Goal: Task Accomplishment & Management: Manage account settings

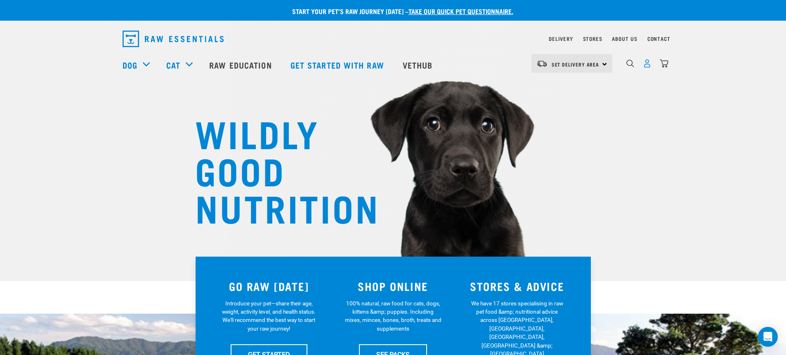
click at [645, 66] on img "dropdown navigation" at bounding box center [647, 63] width 9 height 9
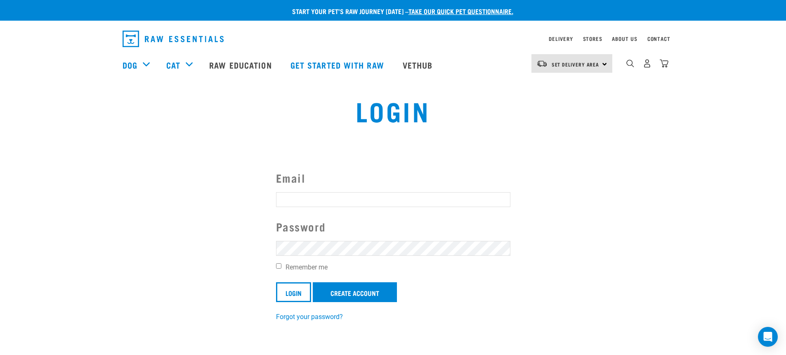
click at [331, 200] on input "Email" at bounding box center [393, 199] width 234 height 15
click at [330, 199] on input "Email" at bounding box center [393, 199] width 234 height 15
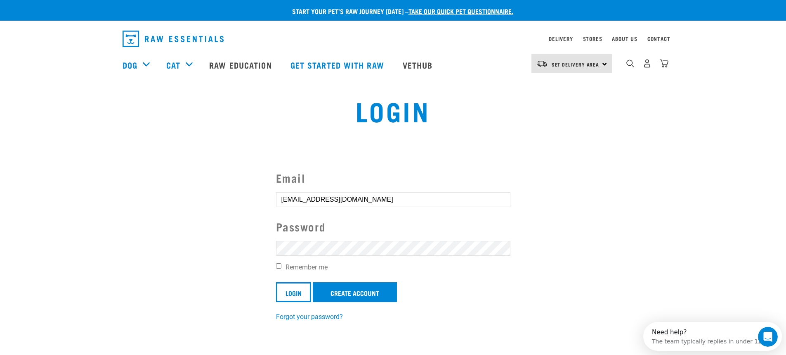
type input "1950f1truck@gmail.com"
click at [276, 282] on input "Login" at bounding box center [293, 292] width 35 height 20
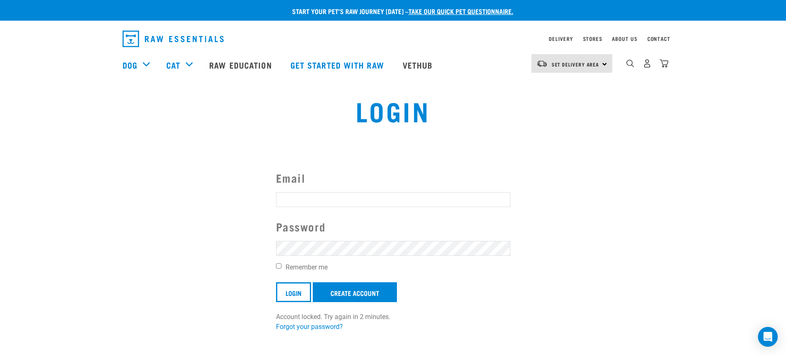
click at [17, 152] on button "delete" at bounding box center [12, 148] width 8 height 8
